Goal: Information Seeking & Learning: Understand process/instructions

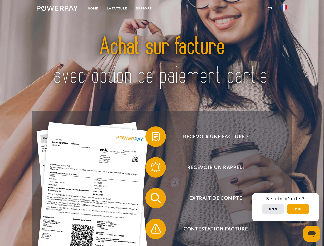
click at [57, 9] on img at bounding box center [57, 8] width 41 height 5
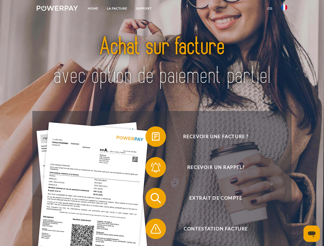
click at [284, 9] on img at bounding box center [284, 7] width 6 height 6
click at [270, 8] on link "CG" at bounding box center [270, 8] width 14 height 9
click at [152, 138] on span at bounding box center [148, 137] width 26 height 26
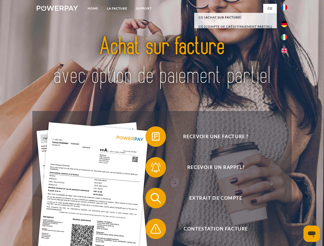
click at [152, 168] on span at bounding box center [148, 168] width 26 height 26
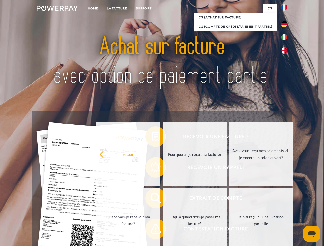
click at [163, 199] on link "Jusqu'à quand dois-je payer ma facture?" at bounding box center [195, 220] width 64 height 64
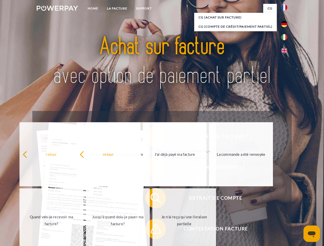
click at [152, 230] on span at bounding box center [148, 229] width 26 height 26
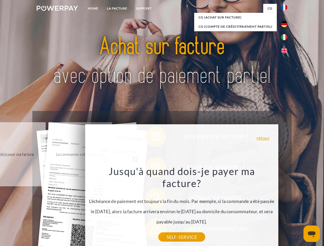
click at [285, 207] on div "Recevoir une facture ? Recevoir un rappel? Extrait de compte retour" at bounding box center [161, 213] width 259 height 205
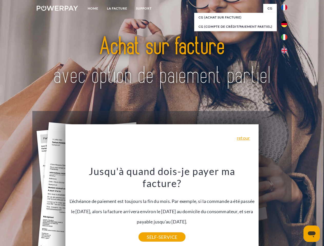
click at [273, 208] on span "Extrait de compte" at bounding box center [216, 198] width 126 height 21
click at [298, 209] on header "Home LA FACTURE Support" at bounding box center [162, 177] width 324 height 354
